Goal: Transaction & Acquisition: Purchase product/service

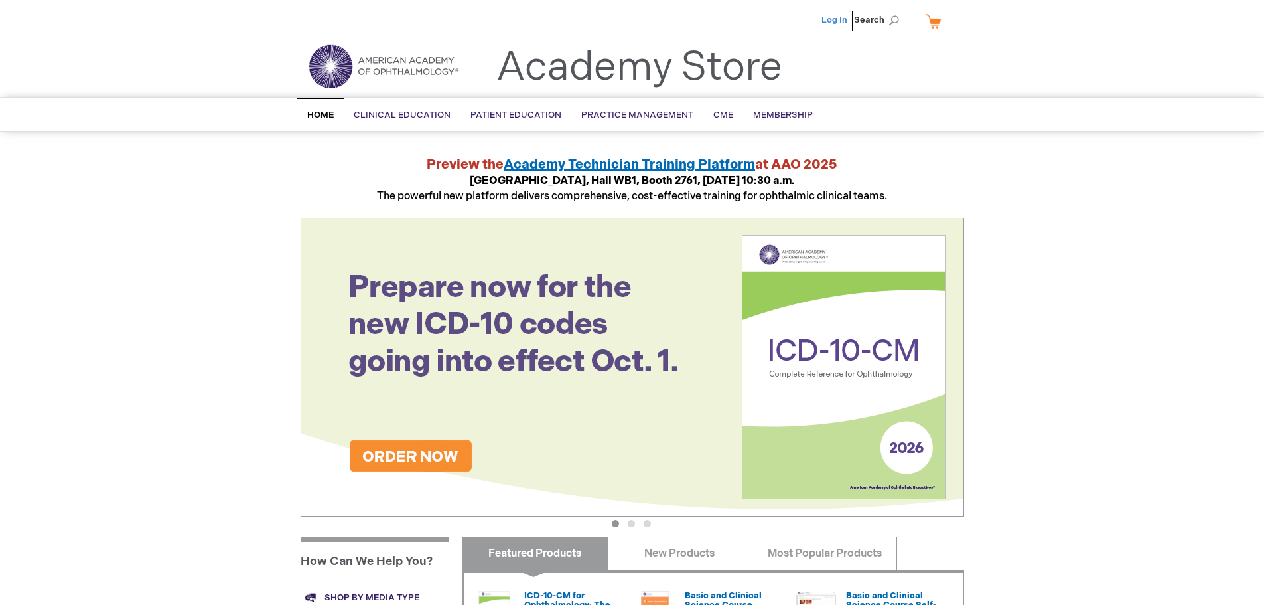
click at [838, 21] on link "Log In" at bounding box center [835, 20] width 26 height 11
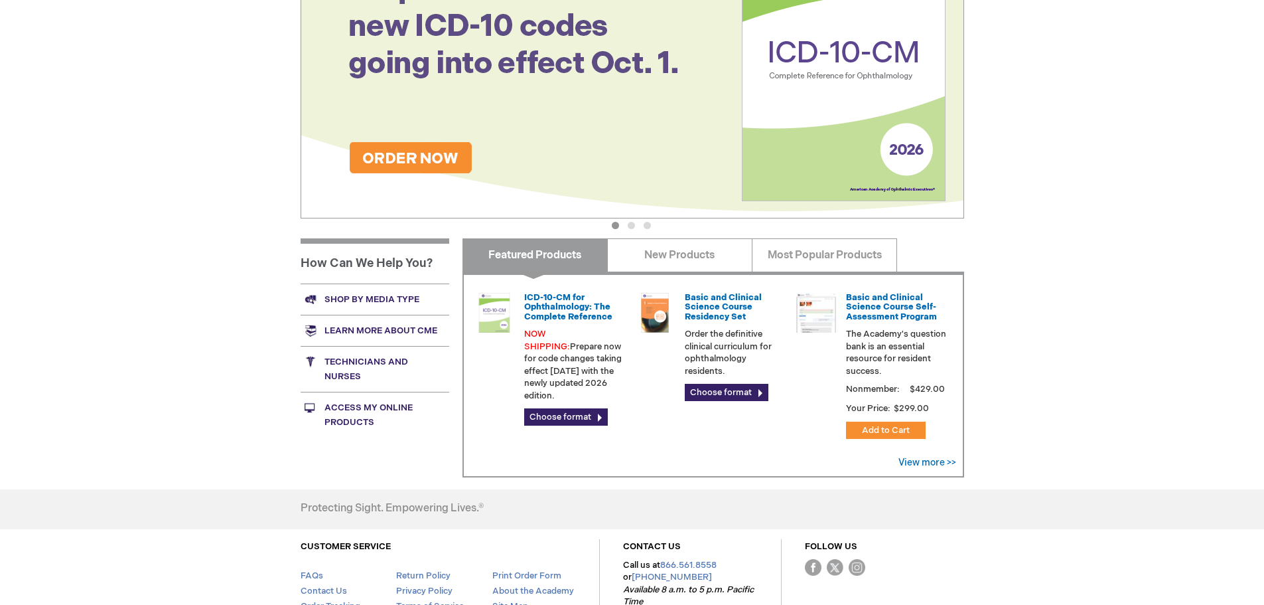
scroll to position [332, 0]
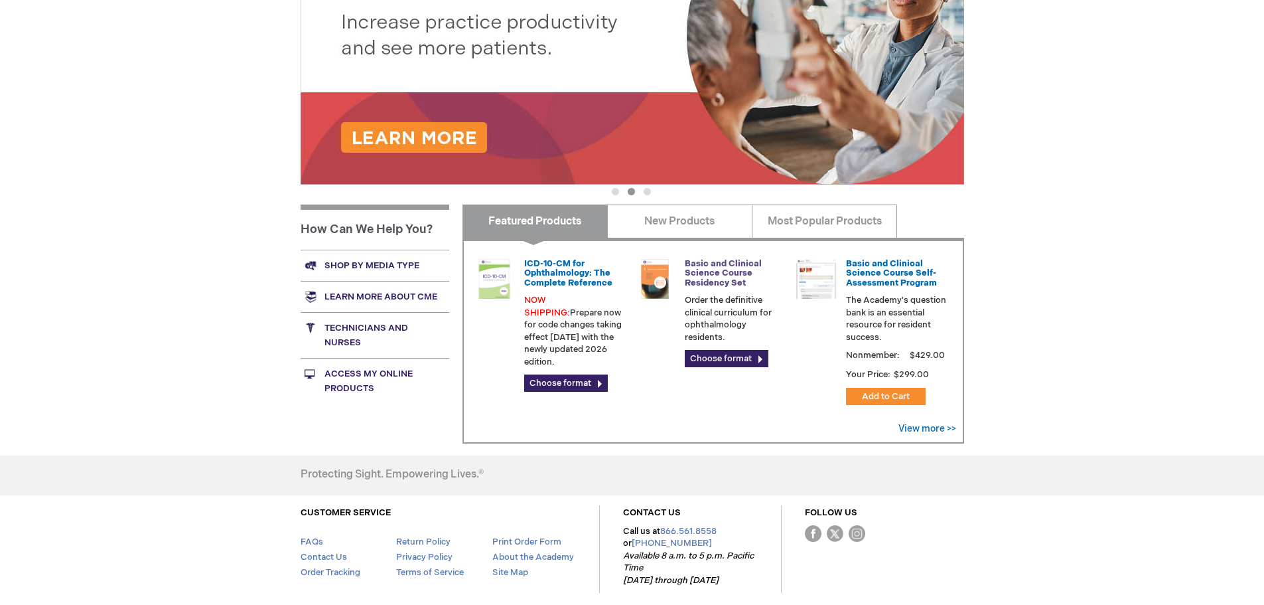
click at [713, 277] on link "Basic and Clinical Science Course Residency Set" at bounding box center [723, 273] width 77 height 30
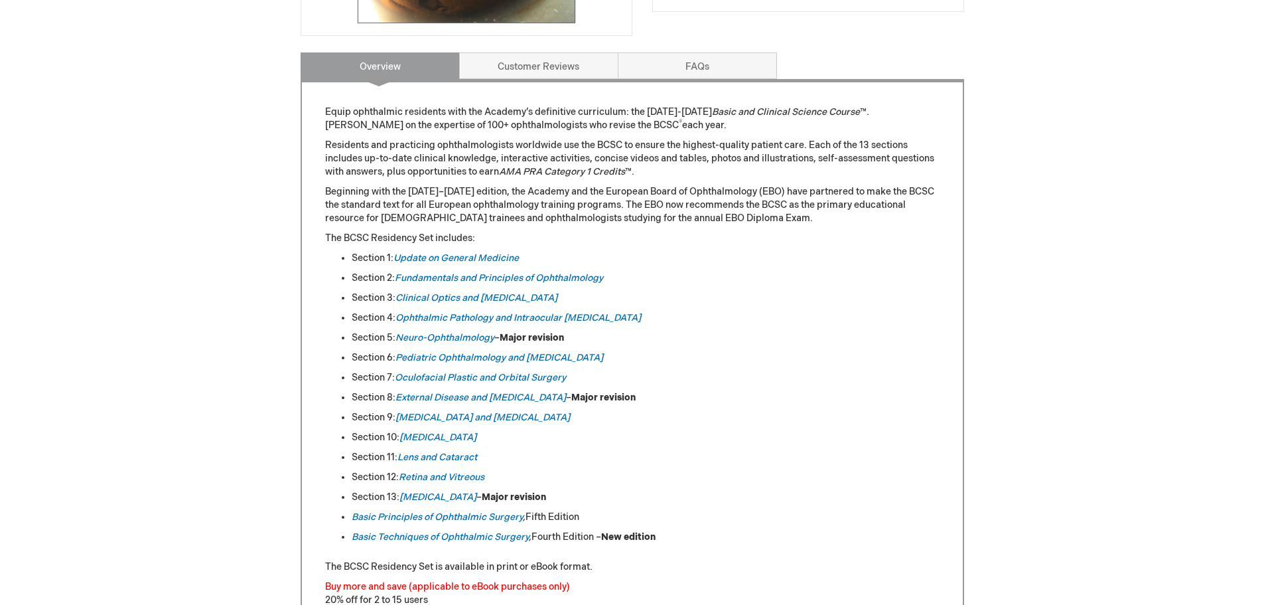
scroll to position [531, 0]
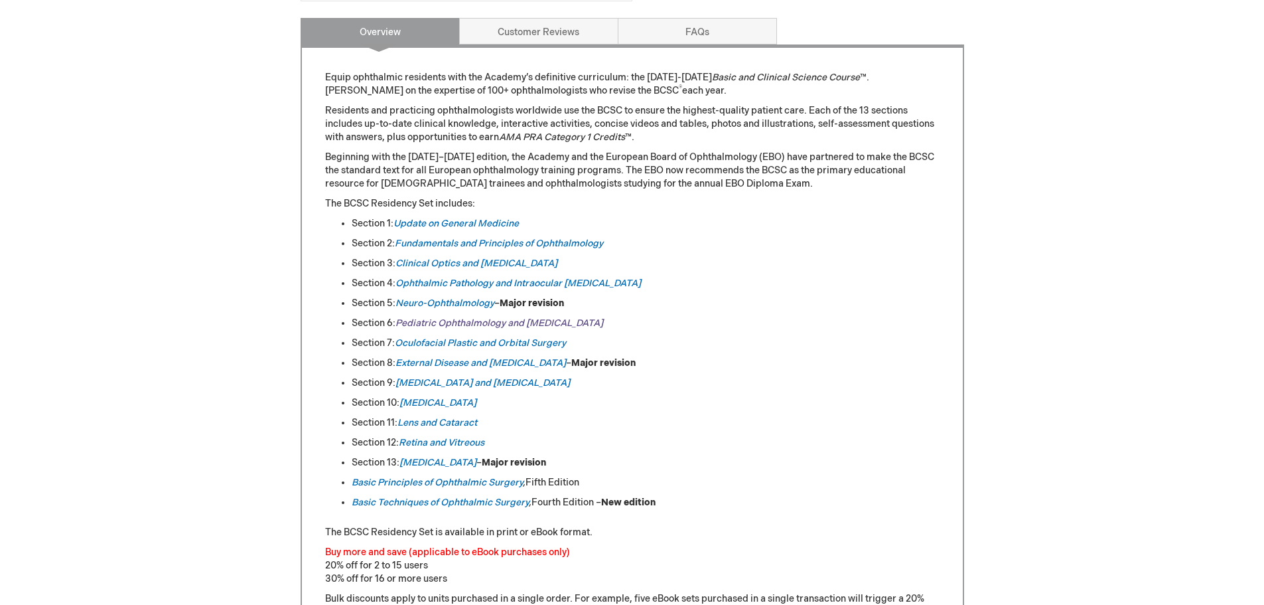
click at [437, 321] on link "Pediatric Ophthalmology and Strabismus" at bounding box center [500, 322] width 208 height 11
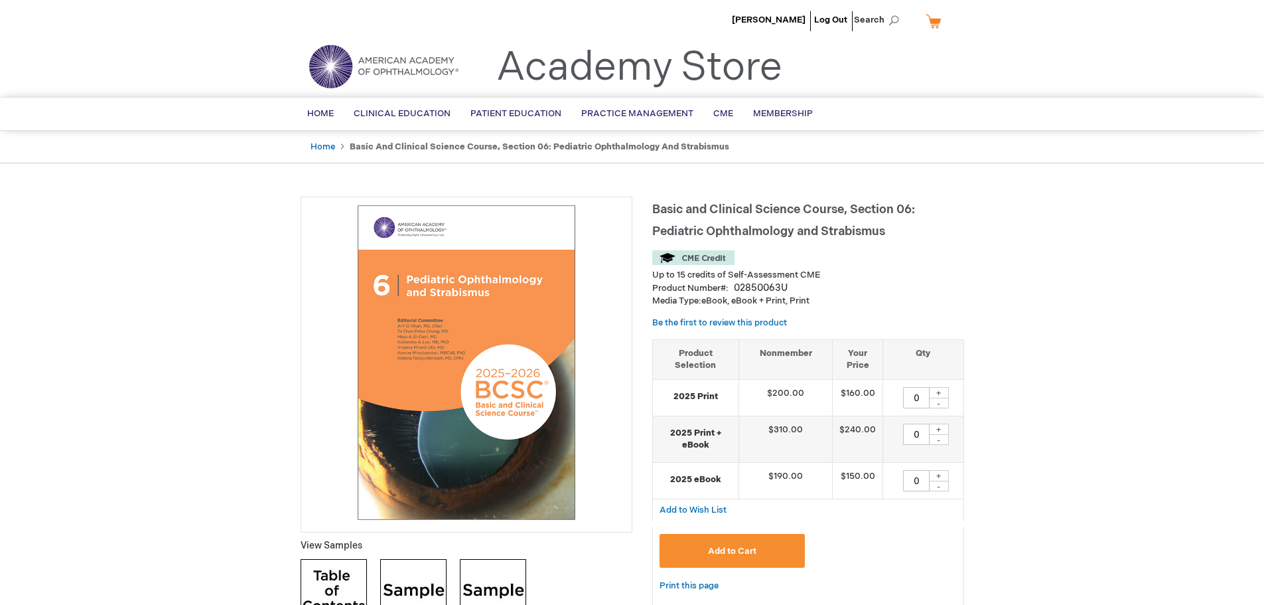
click at [939, 392] on div "+" at bounding box center [939, 392] width 20 height 11
type input "1"
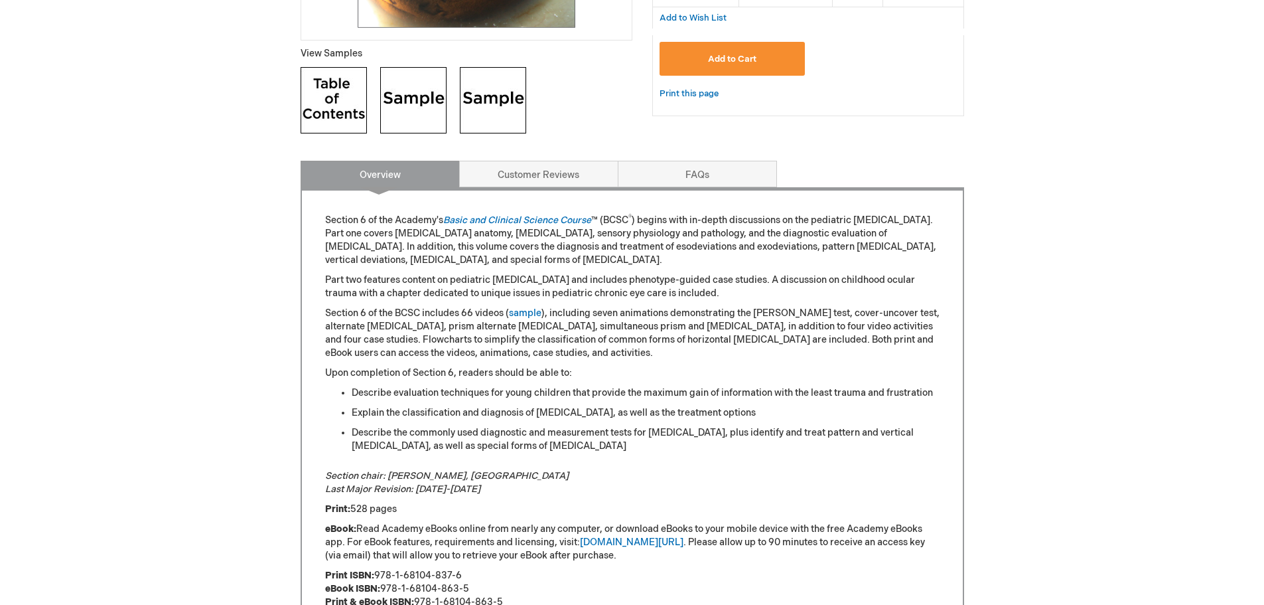
scroll to position [265, 0]
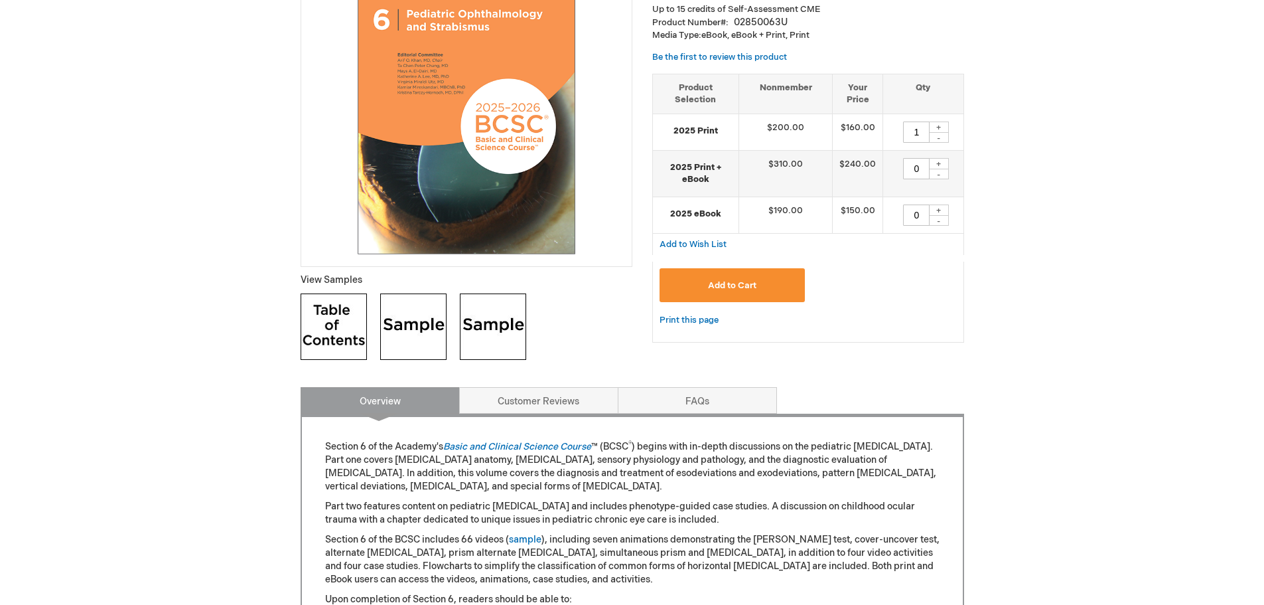
click at [742, 289] on span "Add to Cart" at bounding box center [732, 285] width 48 height 11
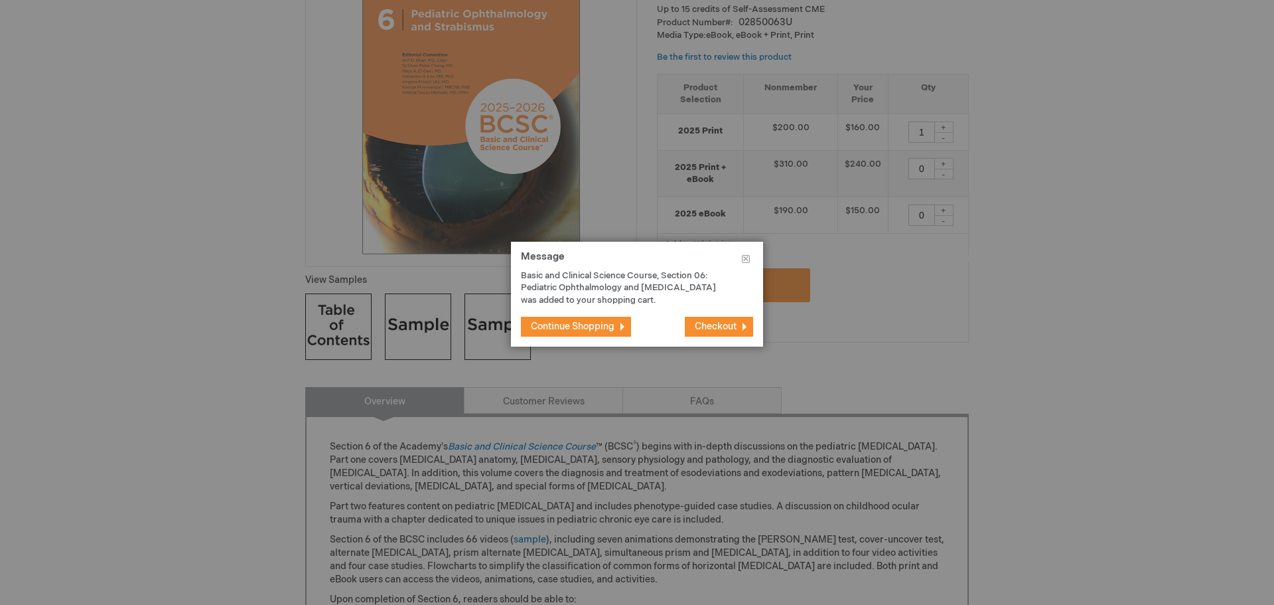
click at [586, 327] on span "Continue Shopping" at bounding box center [573, 326] width 84 height 11
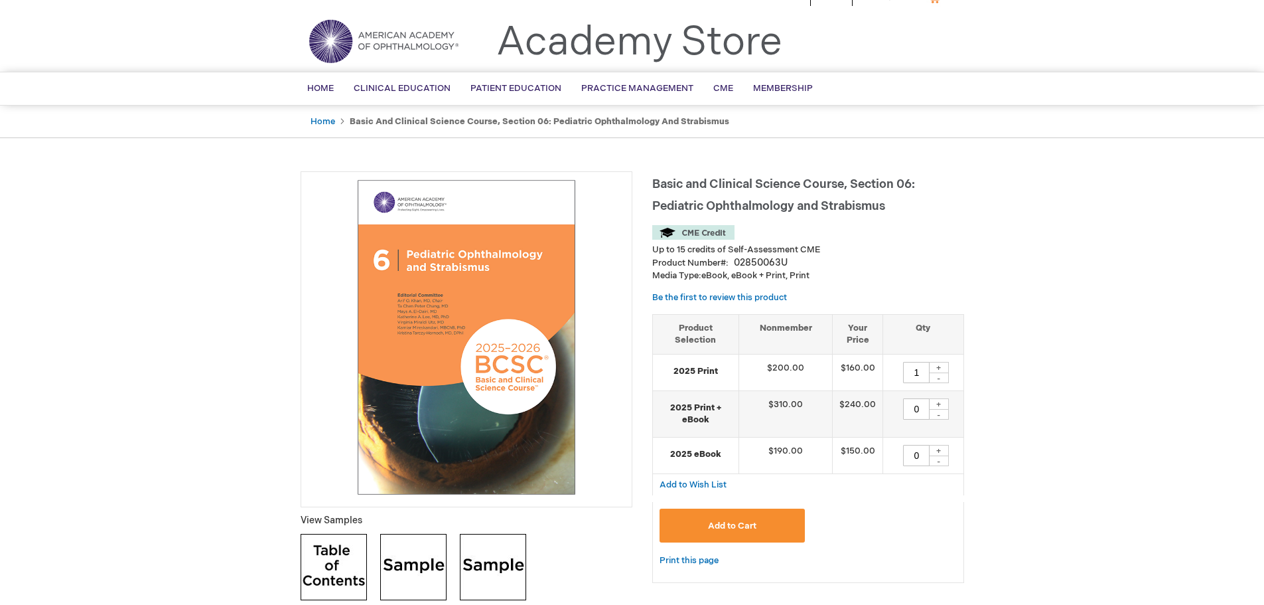
scroll to position [0, 0]
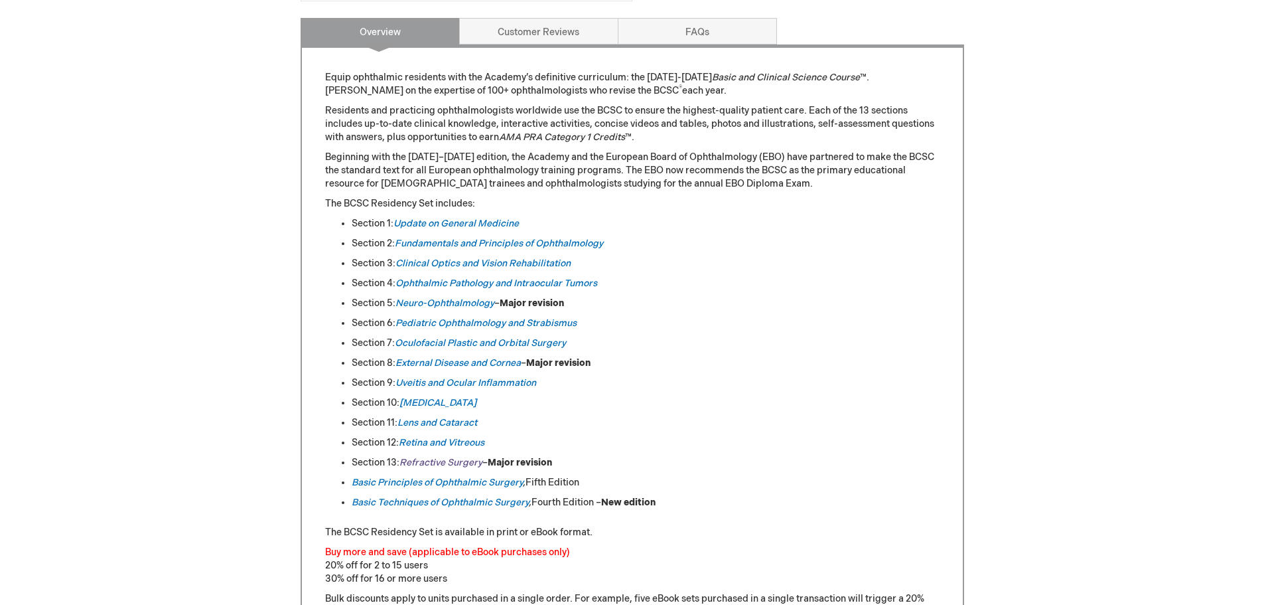
click at [430, 461] on em "Refractive Surgery" at bounding box center [441, 462] width 83 height 11
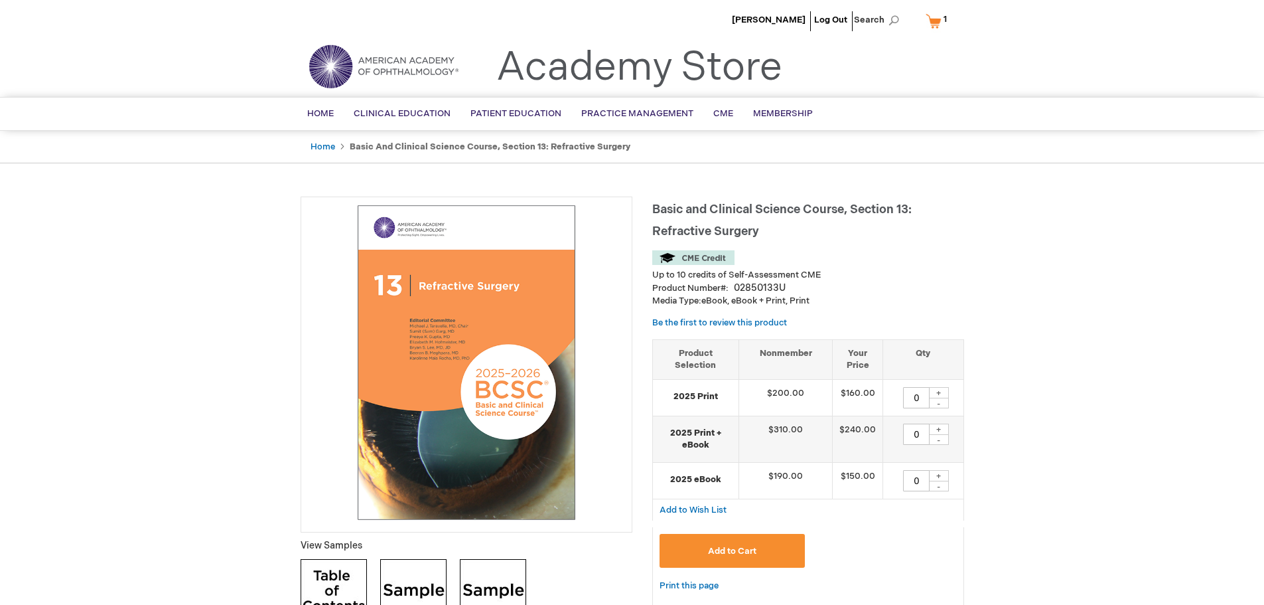
click at [938, 389] on div "+" at bounding box center [939, 392] width 20 height 11
type input "1"
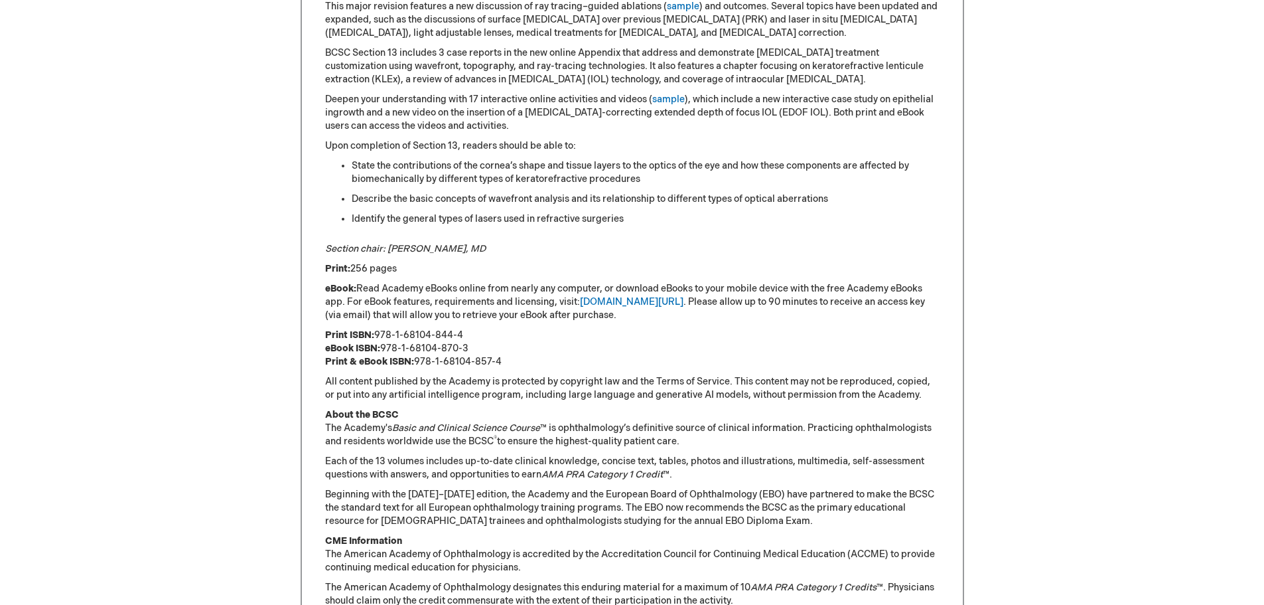
scroll to position [730, 0]
